Goal: Book appointment/travel/reservation

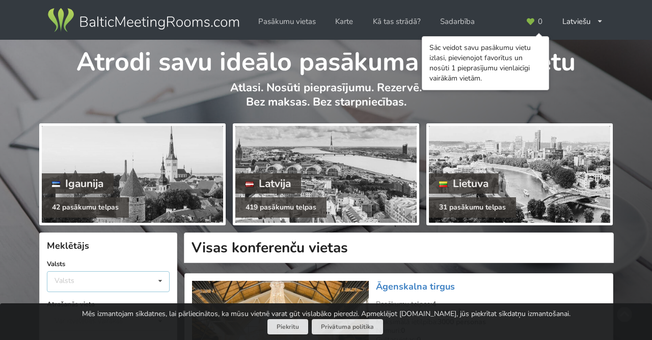
click at [123, 276] on div "Valsts Igaunija [GEOGRAPHIC_DATA] Lietuva" at bounding box center [108, 281] width 123 height 21
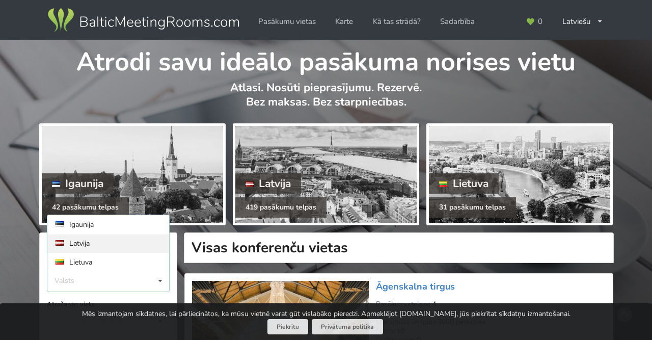
click at [92, 243] on div "Latvija" at bounding box center [108, 243] width 122 height 19
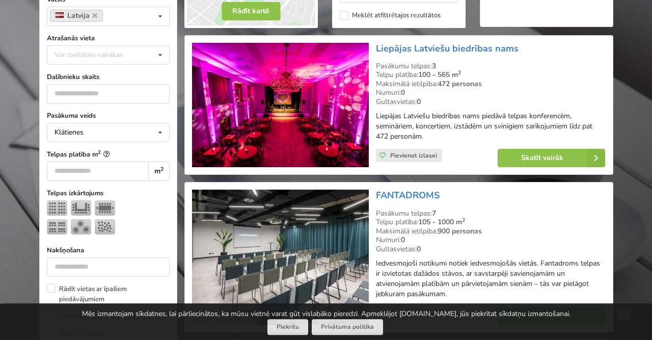
scroll to position [271, 0]
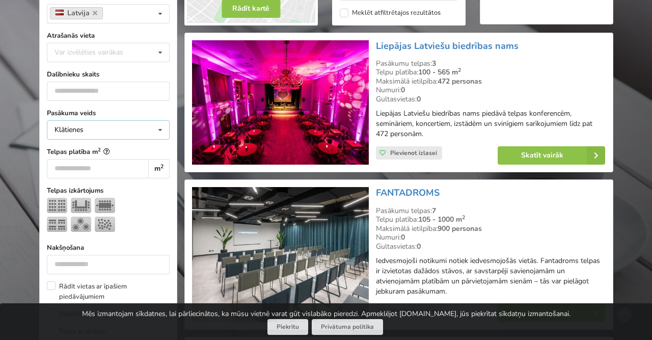
click at [105, 130] on div "Klātienes Klātienes Tiešsaistes Klātienes ar tiešraidi" at bounding box center [108, 129] width 123 height 19
click at [108, 181] on div "Klātienes ar tiešraidi" at bounding box center [108, 186] width 122 height 19
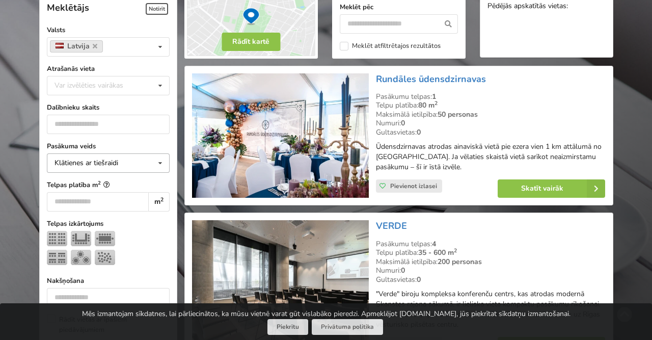
scroll to position [228, 0]
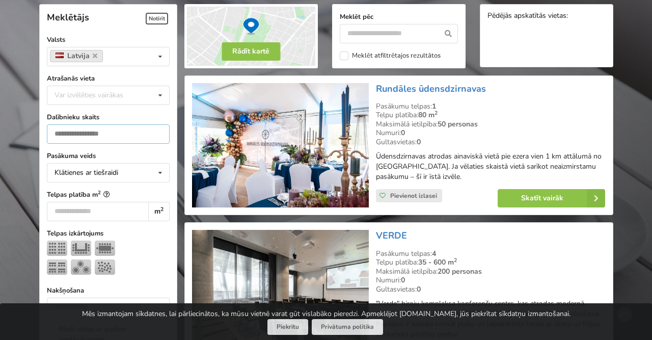
click at [99, 133] on input "number" at bounding box center [108, 133] width 123 height 19
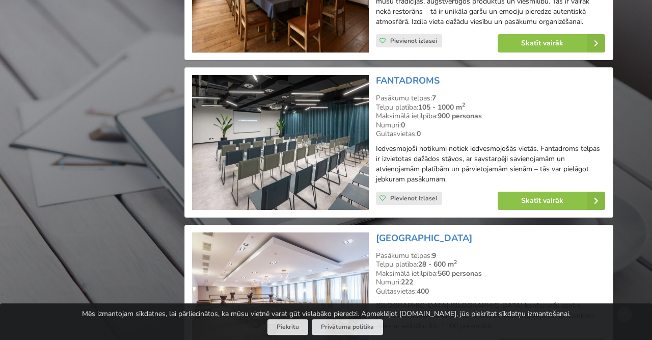
scroll to position [1460, 0]
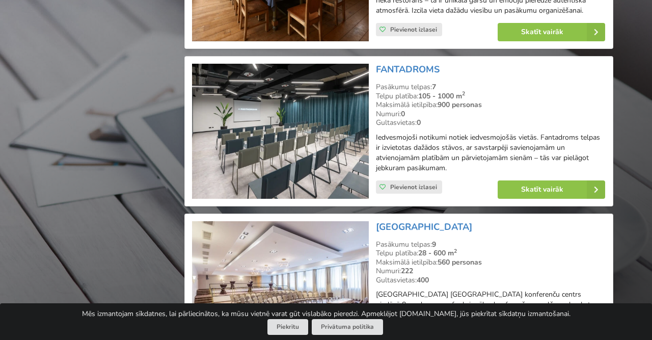
type input "***"
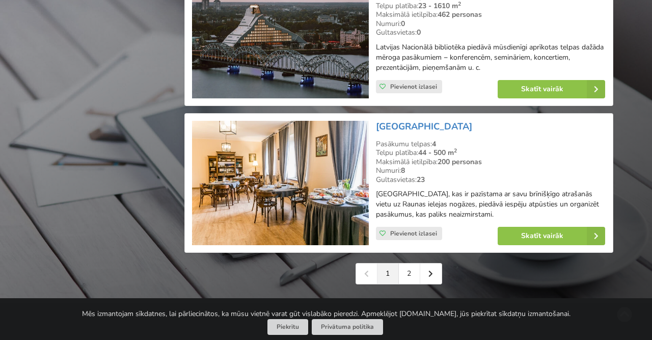
scroll to position [2337, 0]
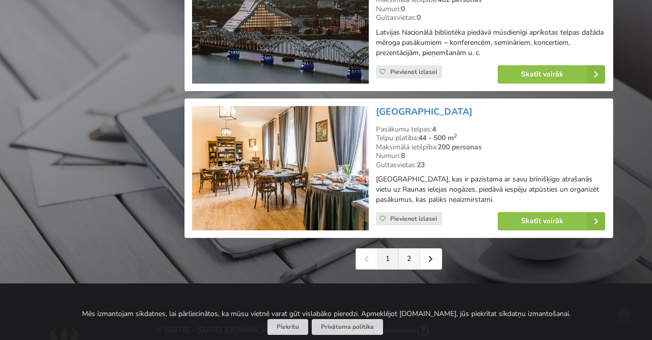
click at [412, 248] on link "2" at bounding box center [409, 258] width 21 height 20
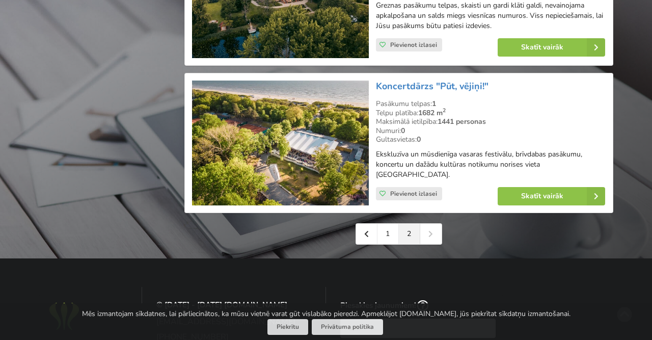
scroll to position [1300, 0]
